Goal: Task Accomplishment & Management: Complete application form

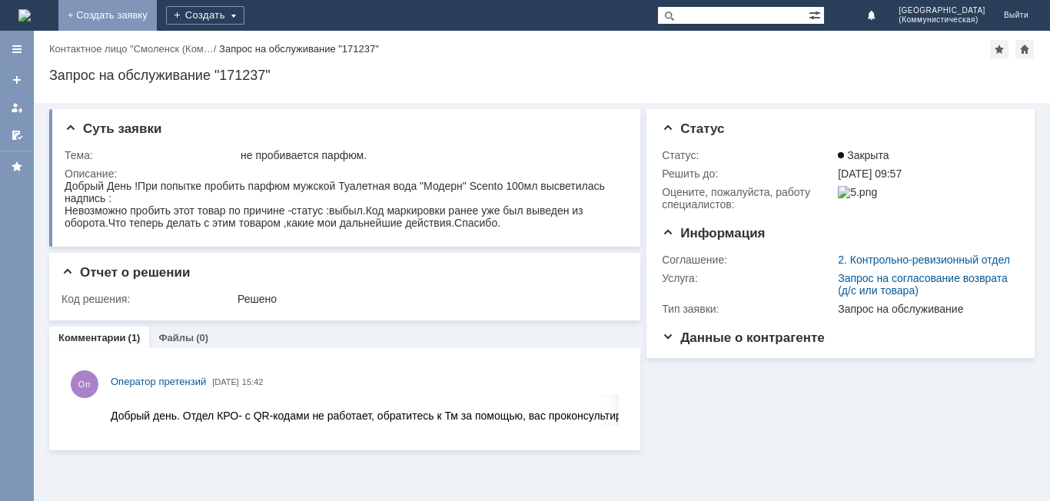
click at [157, 12] on link "+ Создать заявку" at bounding box center [107, 15] width 98 height 31
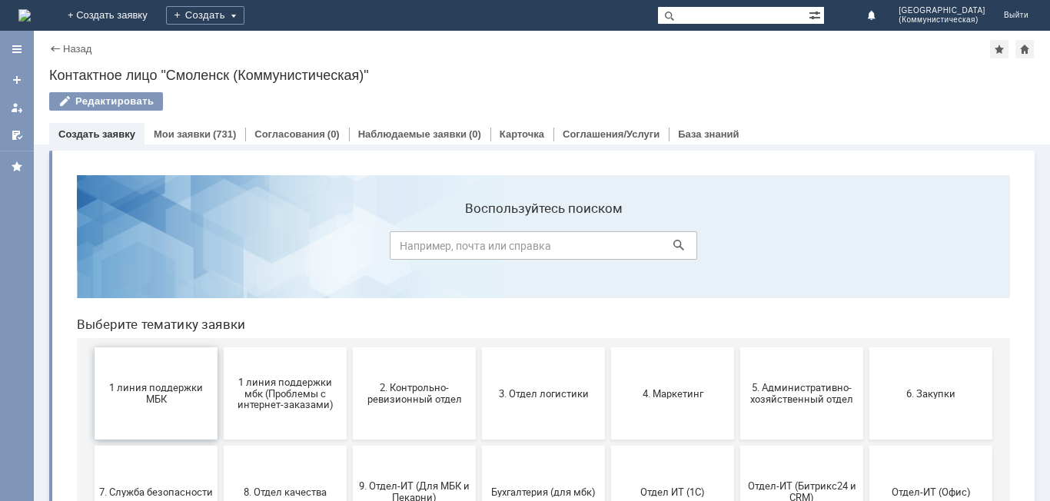
click at [123, 387] on span "1 линия поддержки МБК" at bounding box center [156, 393] width 114 height 23
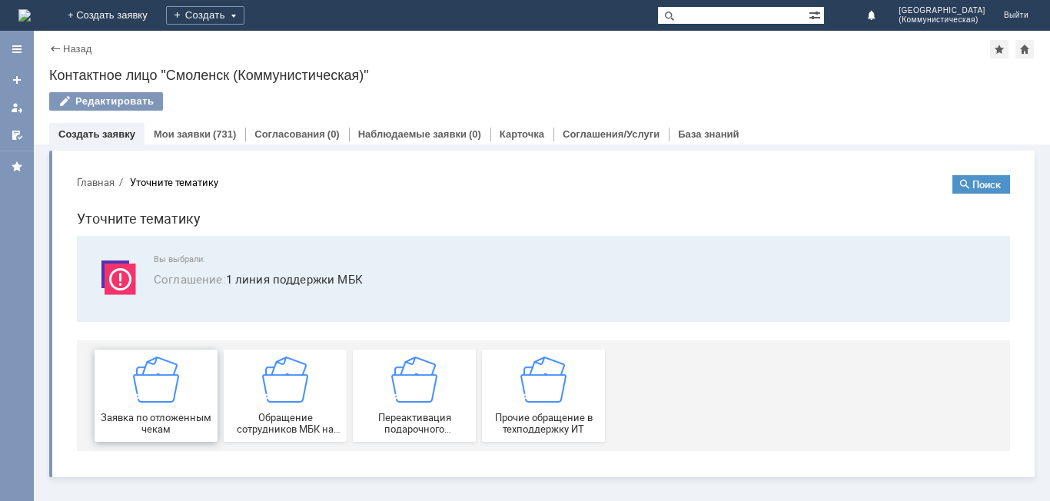
click at [128, 393] on div "Заявка по отложенным чекам" at bounding box center [156, 396] width 114 height 78
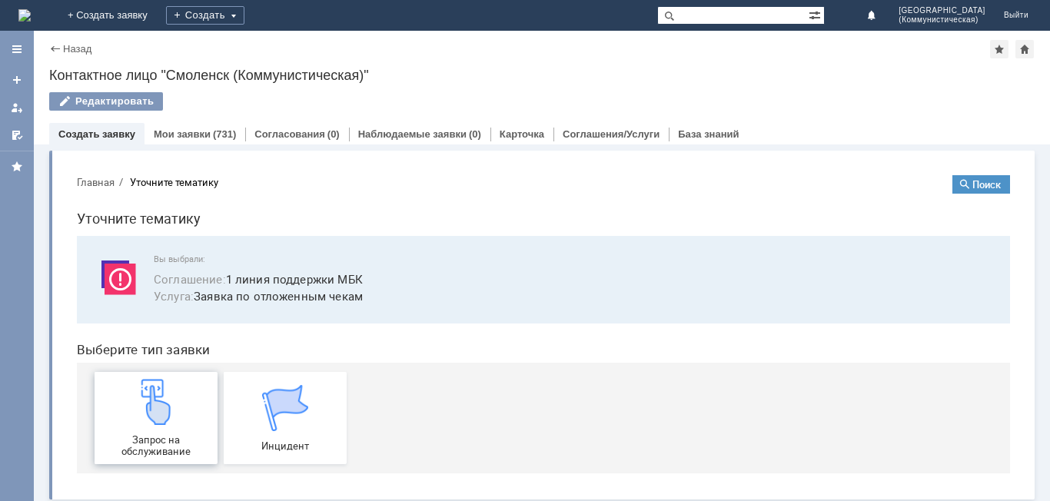
click at [141, 400] on img at bounding box center [156, 402] width 46 height 46
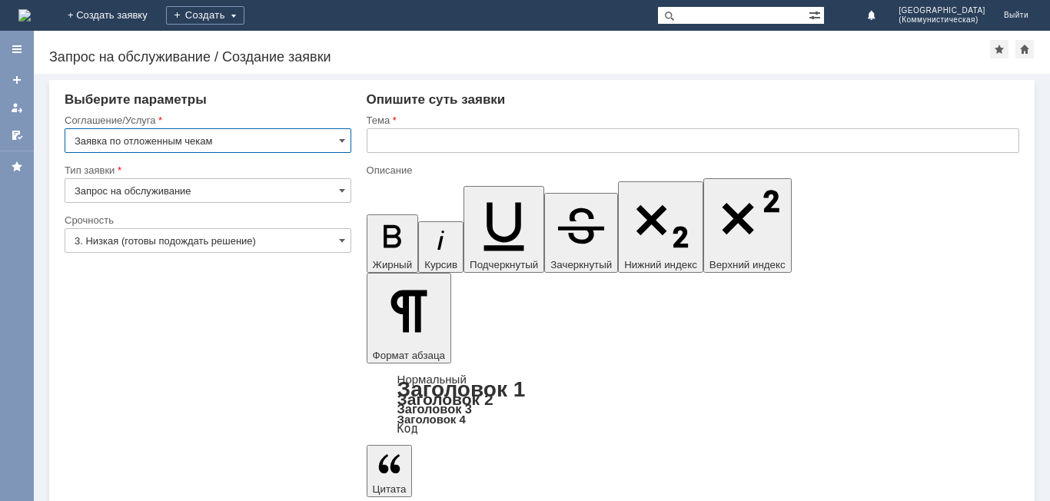
click at [374, 141] on input "text" at bounding box center [693, 140] width 652 height 25
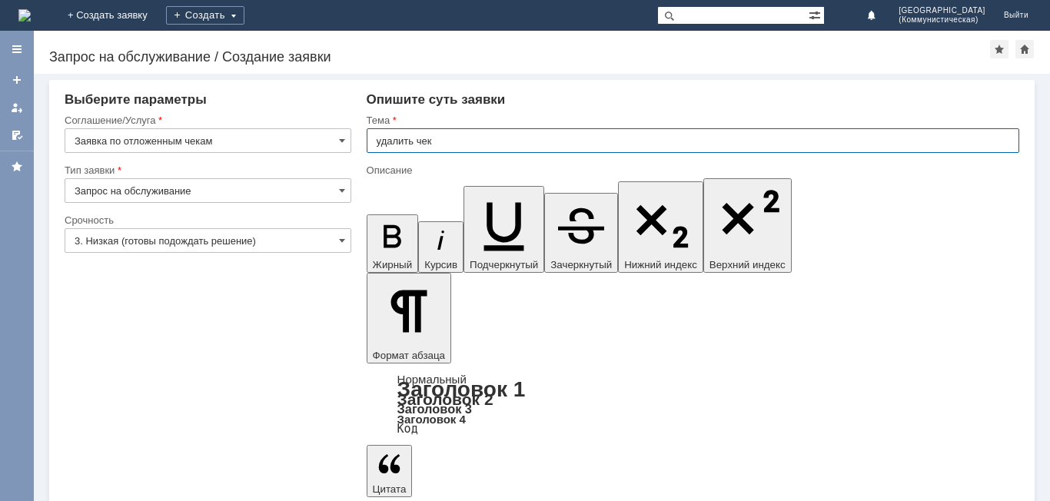
type input "удалить чек"
